Goal: Information Seeking & Learning: Check status

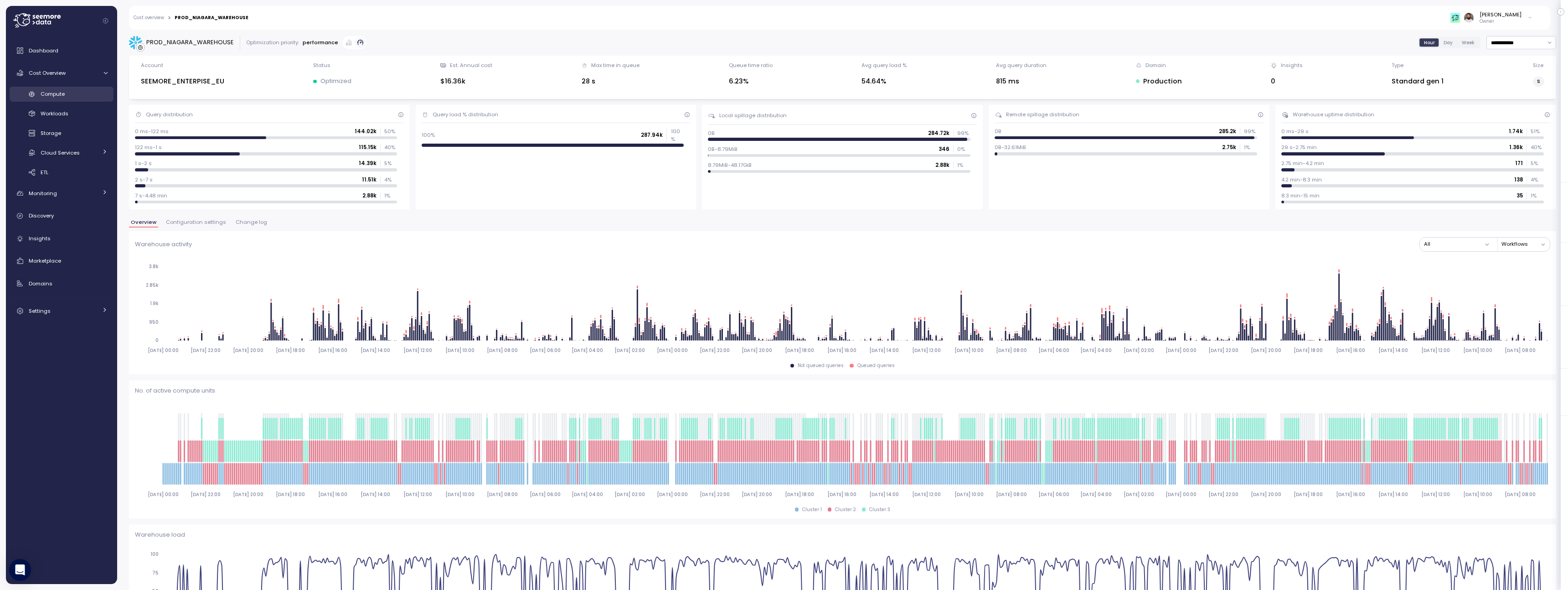
click at [59, 95] on span "Compute" at bounding box center [53, 94] width 24 height 7
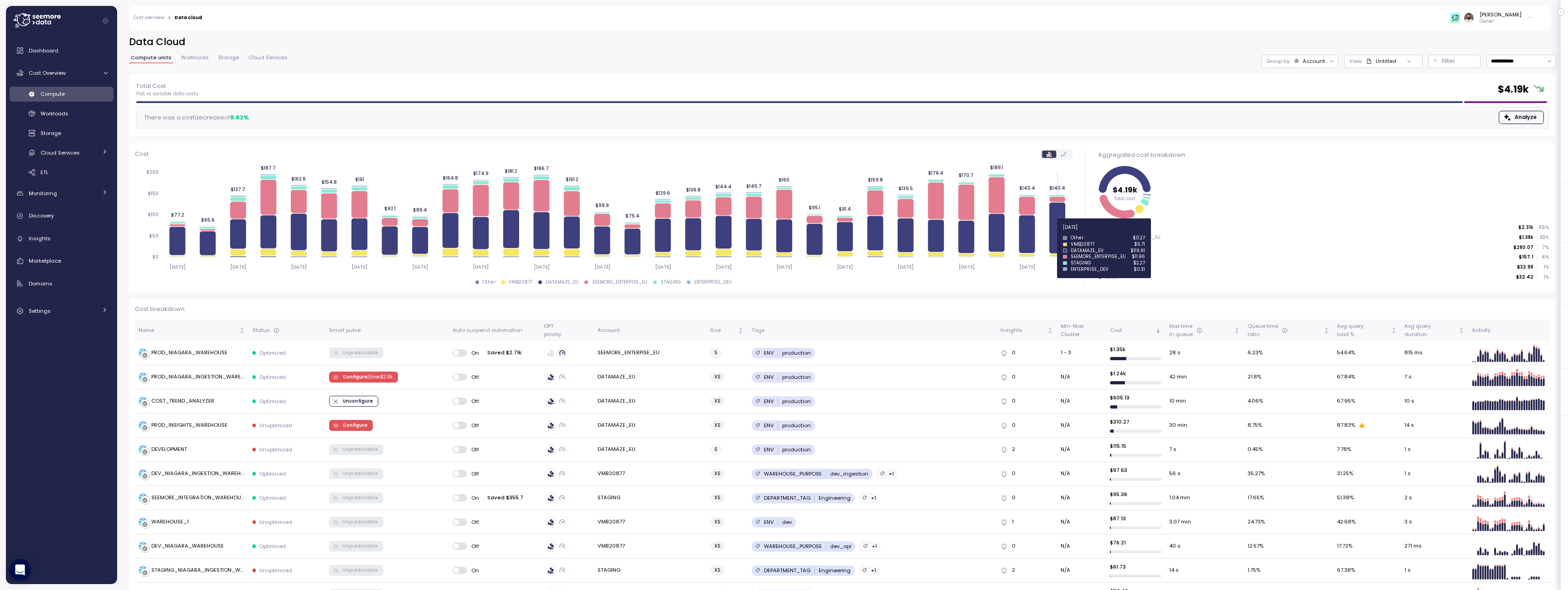
click at [1059, 233] on icon at bounding box center [1057, 228] width 16 height 51
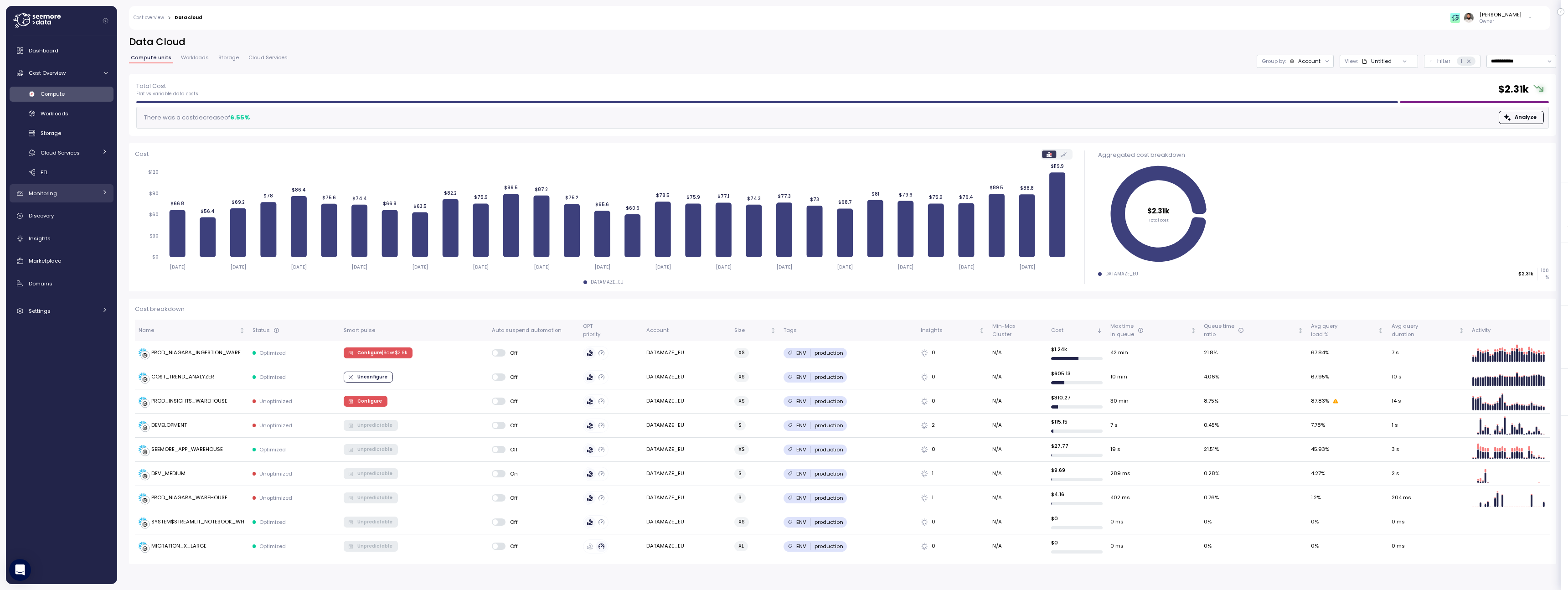
click at [89, 198] on link "Monitoring" at bounding box center [61, 194] width 104 height 18
click at [78, 231] on div "Anomalies" at bounding box center [74, 234] width 67 height 9
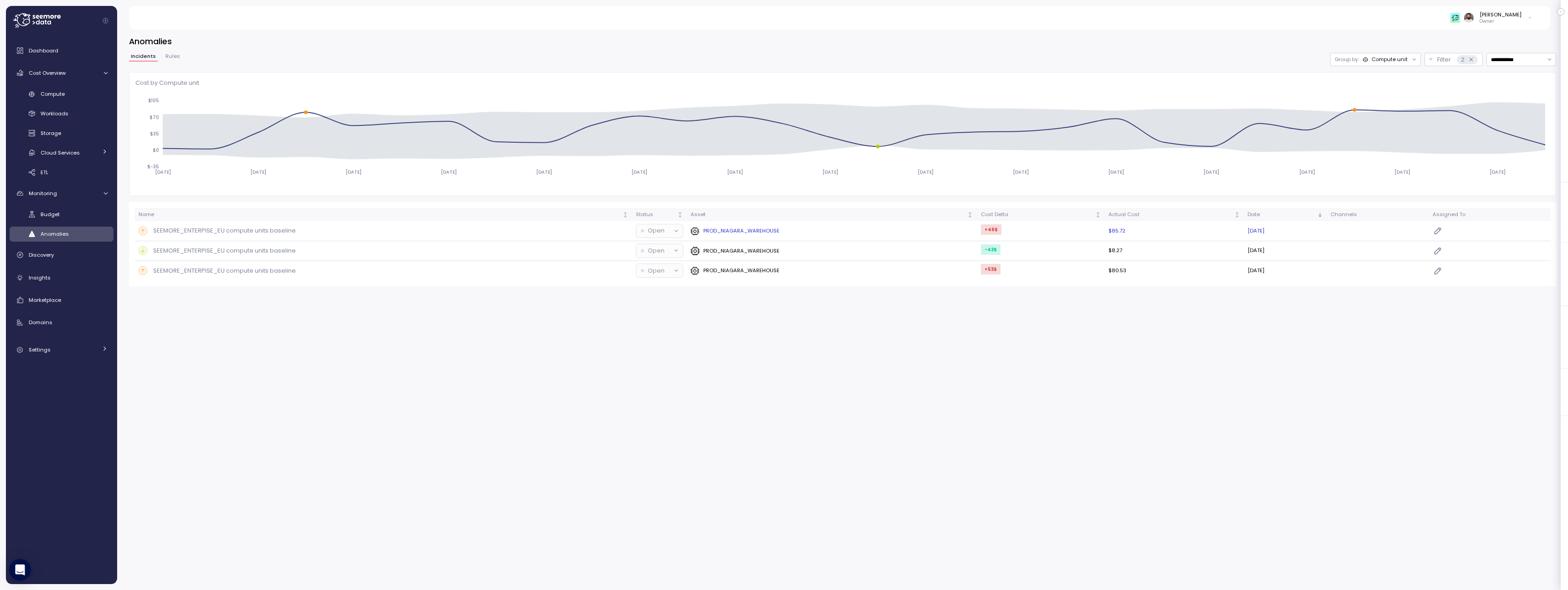
click at [875, 231] on div "PROD_NIAGARA_WAREHOUSE" at bounding box center [831, 231] width 282 height 9
